Goal: Feedback & Contribution: Contribute content

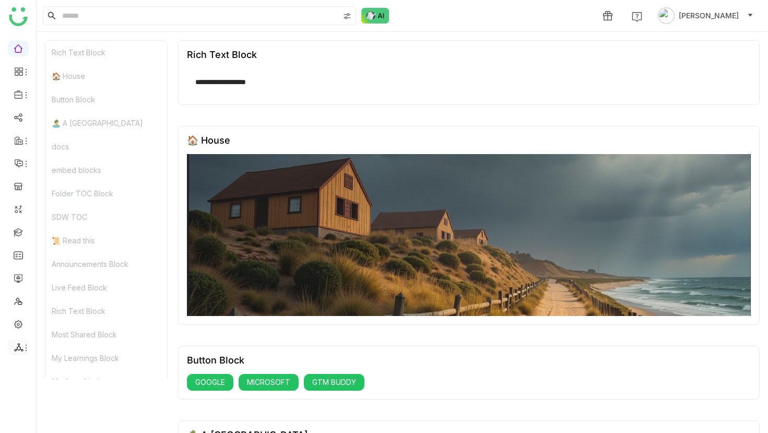
click at [23, 347] on icon at bounding box center [26, 347] width 8 height 8
click at [65, 327] on link "List" at bounding box center [75, 330] width 72 height 7
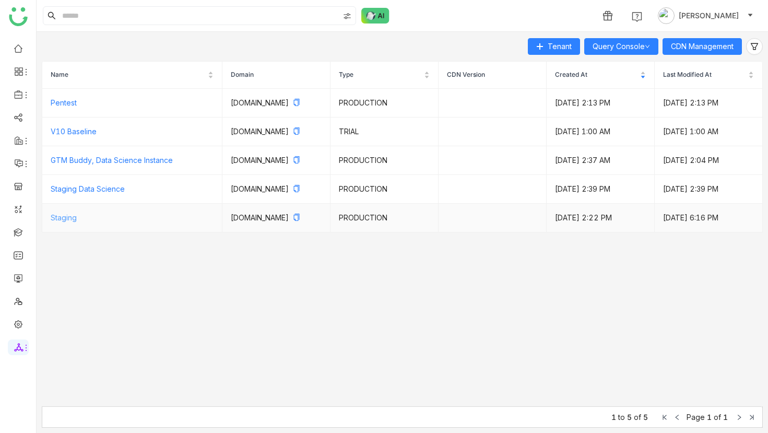
click at [73, 222] on link "Staging" at bounding box center [64, 217] width 26 height 9
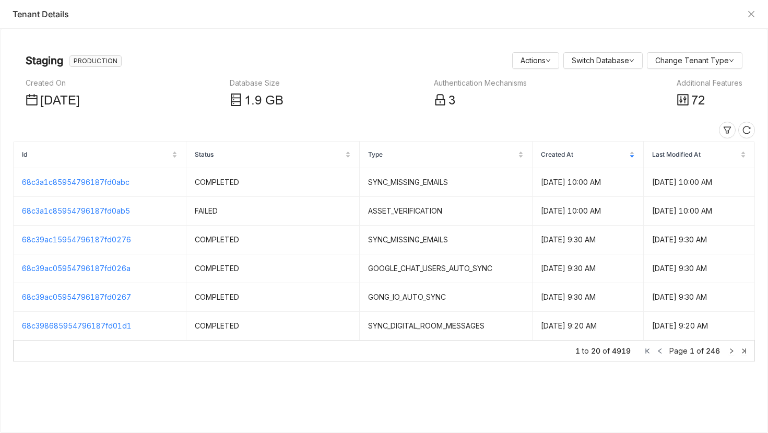
click at [705, 93] on span "72" at bounding box center [698, 101] width 14 height 20
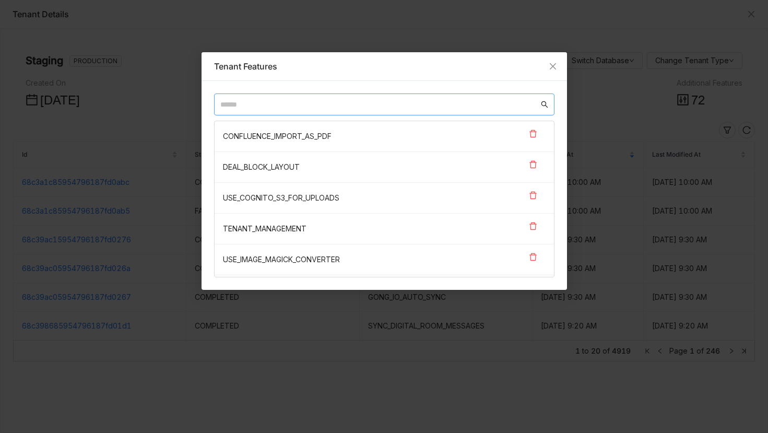
click at [387, 99] on input "text" at bounding box center [379, 104] width 318 height 11
paste input "**********"
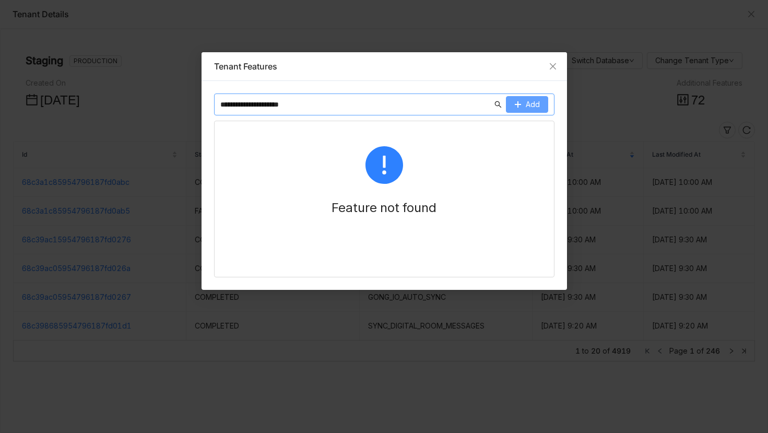
type input "**********"
click at [522, 101] on button "Add" at bounding box center [527, 104] width 42 height 17
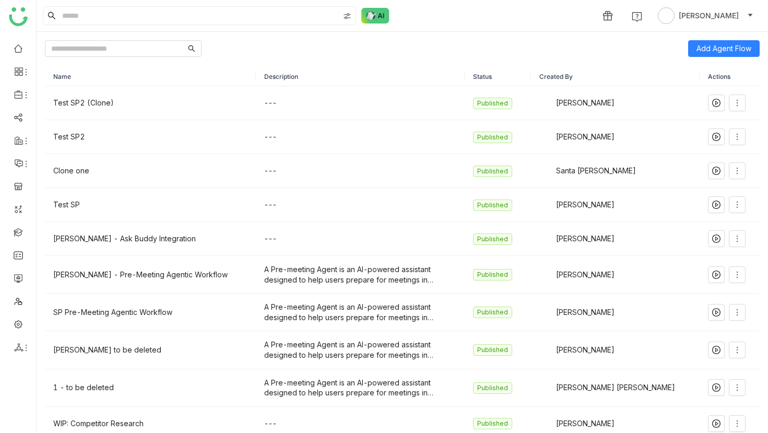
scroll to position [10, 0]
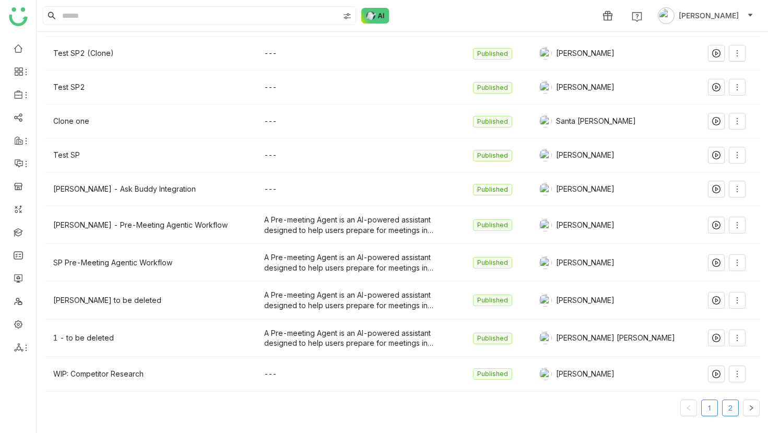
click at [725, 404] on link "2" at bounding box center [730, 408] width 16 height 16
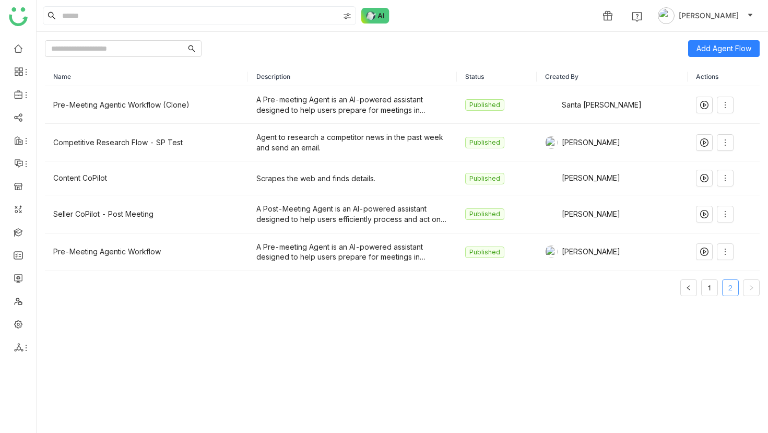
scroll to position [0, 0]
click at [700, 288] on ul "1 2" at bounding box center [719, 287] width 79 height 17
click at [703, 289] on link "1" at bounding box center [710, 288] width 16 height 16
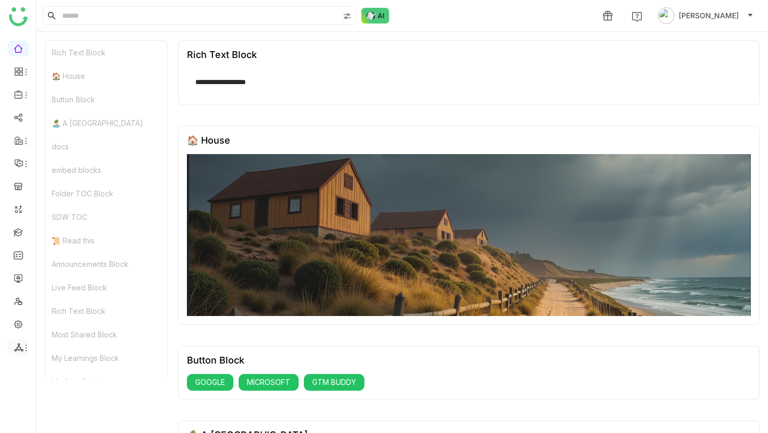
click at [25, 350] on icon at bounding box center [26, 347] width 8 height 8
click at [57, 385] on link "Workers" at bounding box center [75, 384] width 72 height 7
click at [26, 92] on icon at bounding box center [26, 95] width 1 height 6
click at [52, 156] on link "Library" at bounding box center [73, 154] width 68 height 7
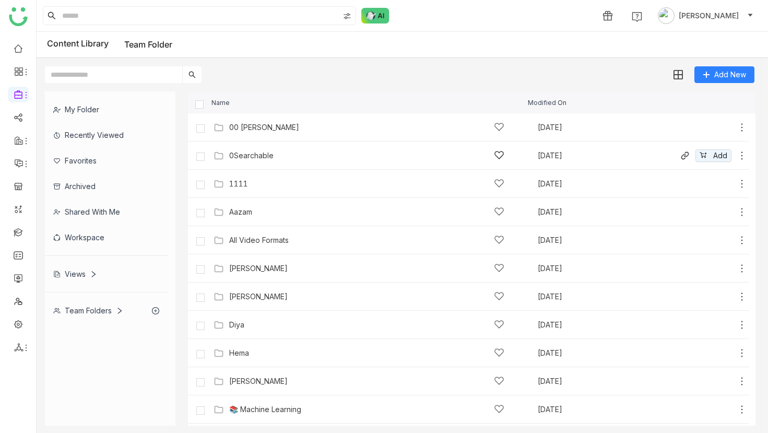
click at [256, 151] on div "0Searchable" at bounding box center [251, 155] width 44 height 8
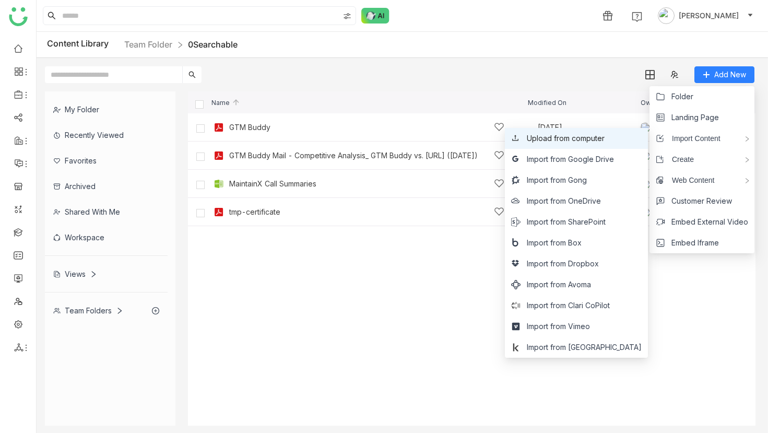
click at [604, 143] on span "Upload from computer" at bounding box center [566, 138] width 78 height 11
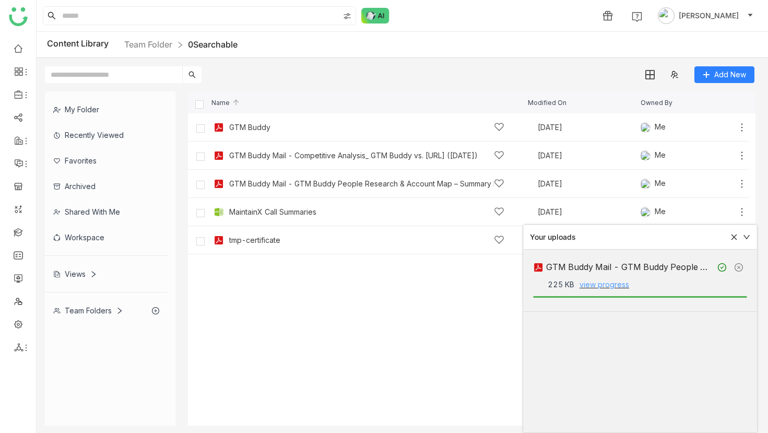
click at [592, 286] on link "view progress" at bounding box center [604, 284] width 50 height 9
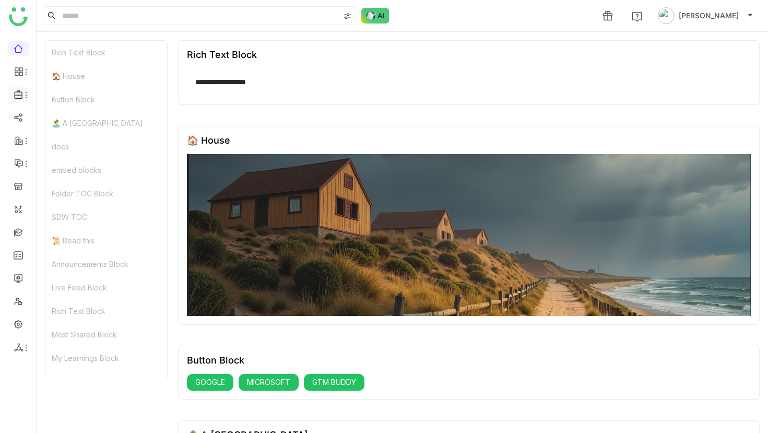
click at [22, 88] on li at bounding box center [18, 95] width 21 height 16
click at [22, 90] on icon at bounding box center [18, 94] width 9 height 9
click at [80, 151] on link "Library" at bounding box center [73, 154] width 68 height 7
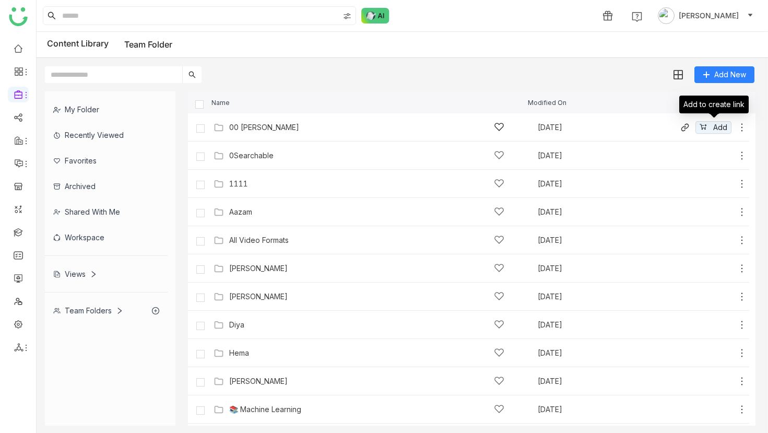
click at [741, 125] on icon at bounding box center [742, 127] width 10 height 10
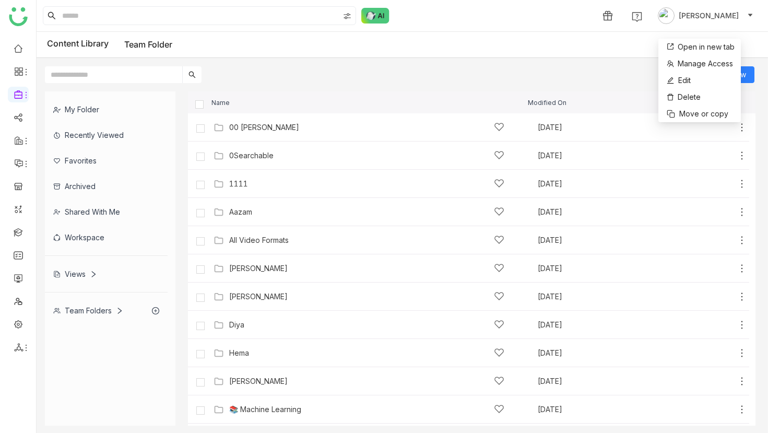
click at [630, 72] on div "Add New" at bounding box center [400, 70] width 726 height 25
